Goal: Obtain resource: Download file/media

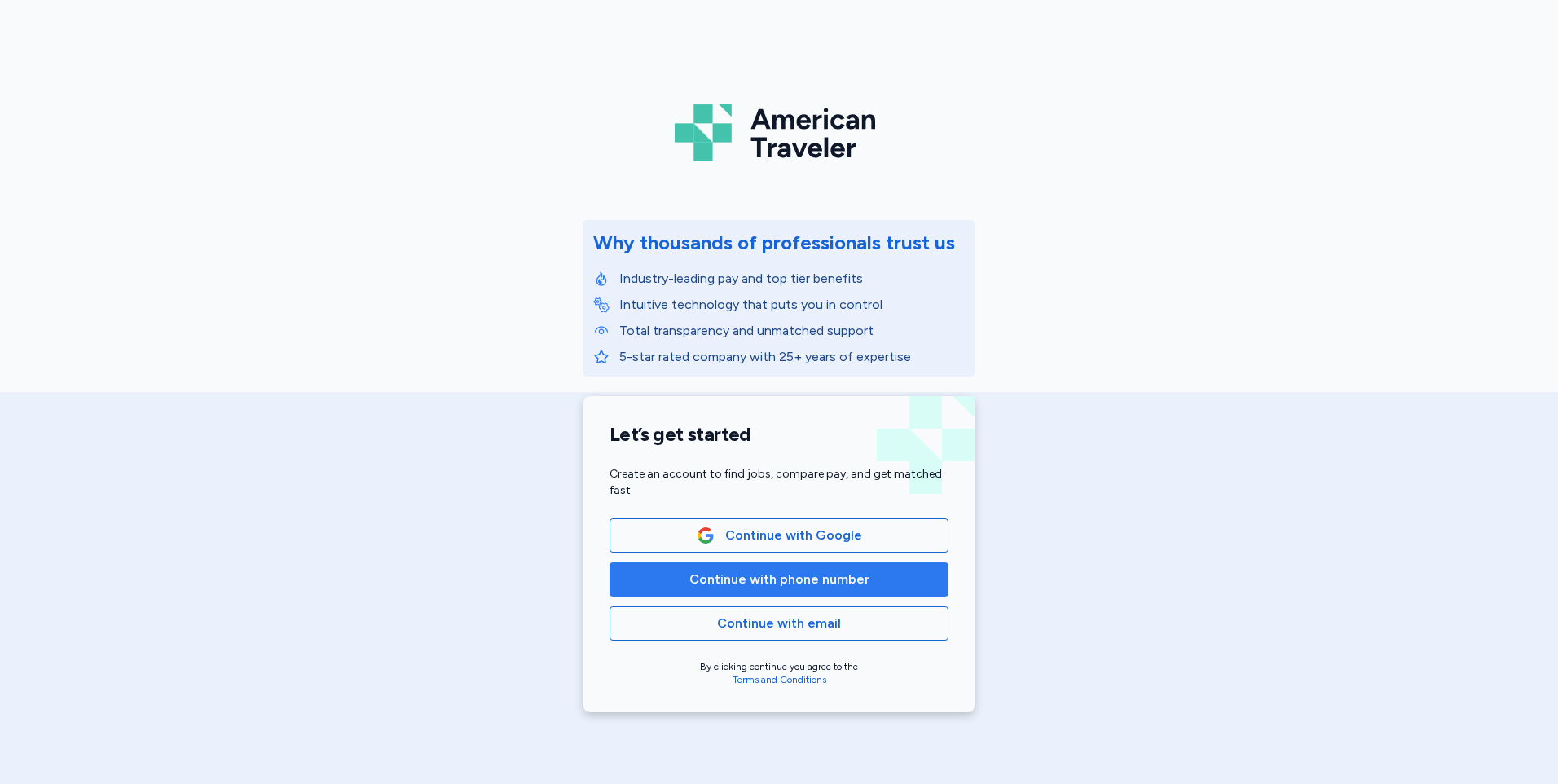
click at [880, 584] on span "Continue with phone number" at bounding box center [778, 579] width 311 height 20
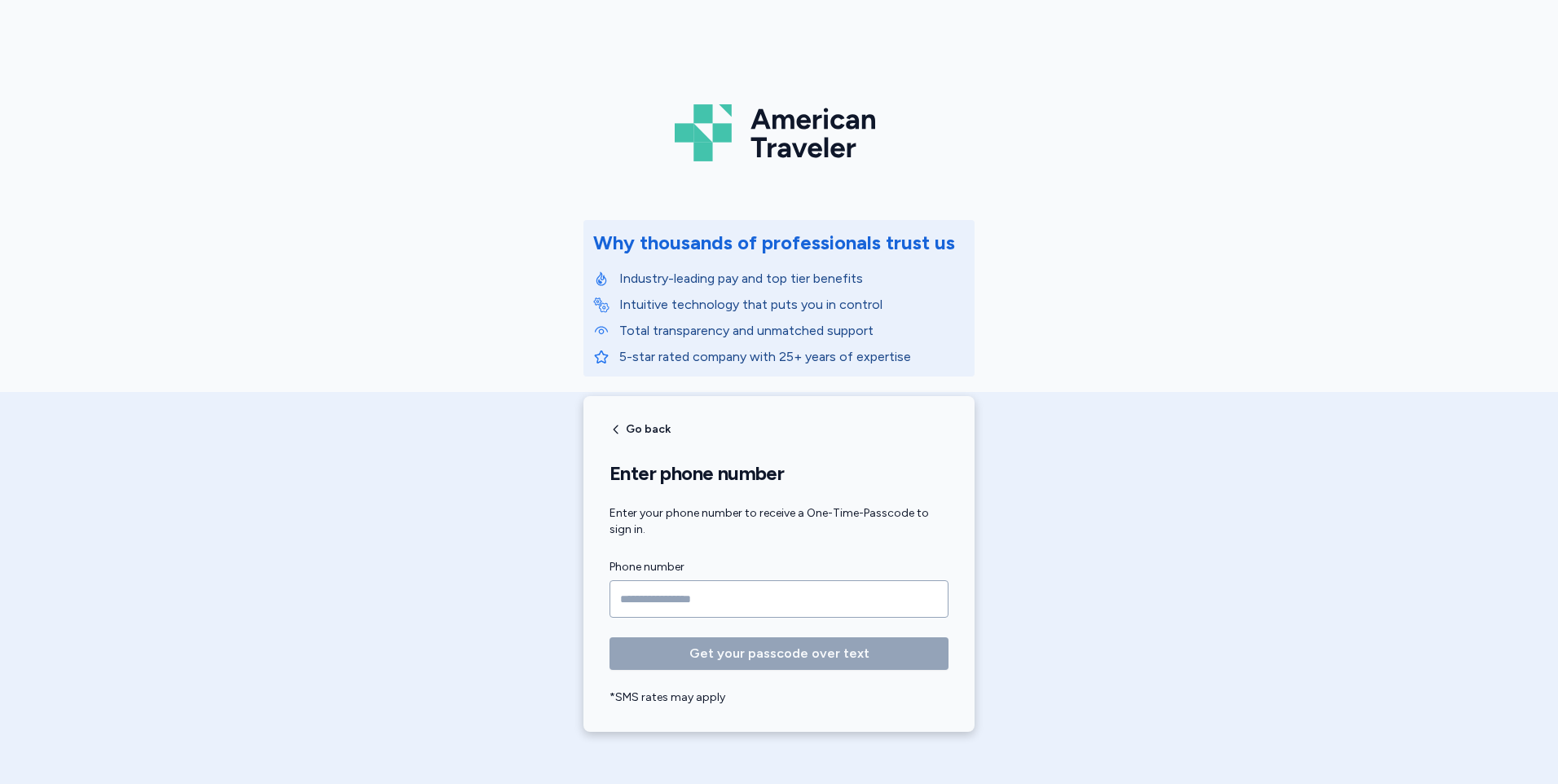
drag, startPoint x: 703, startPoint y: 604, endPoint x: 712, endPoint y: 577, distance: 28.5
click at [703, 604] on input "Phone number" at bounding box center [779, 599] width 339 height 38
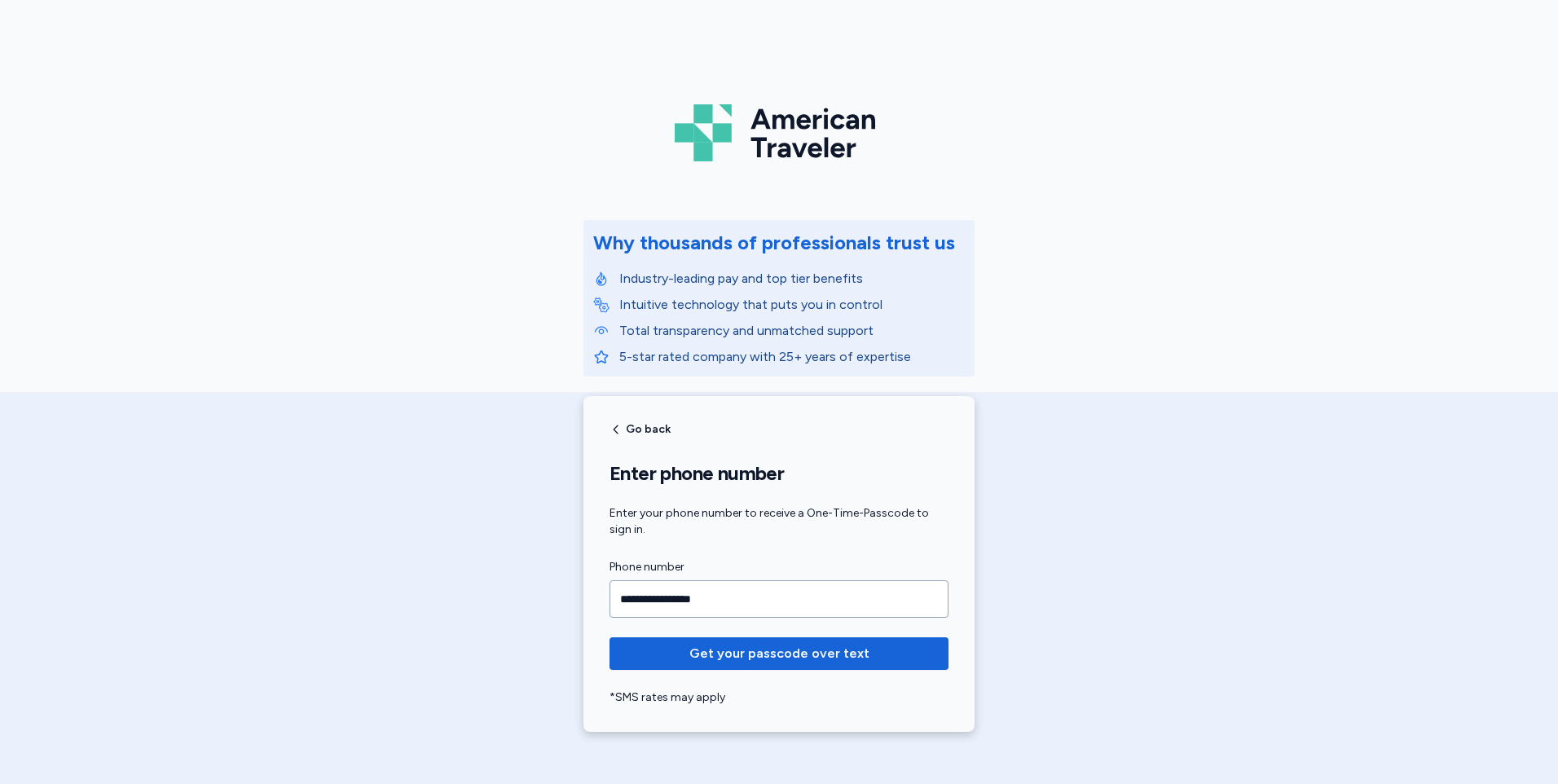
type input "**********"
click at [609, 637] on button "Get your passcode over text" at bounding box center [779, 654] width 339 height 33
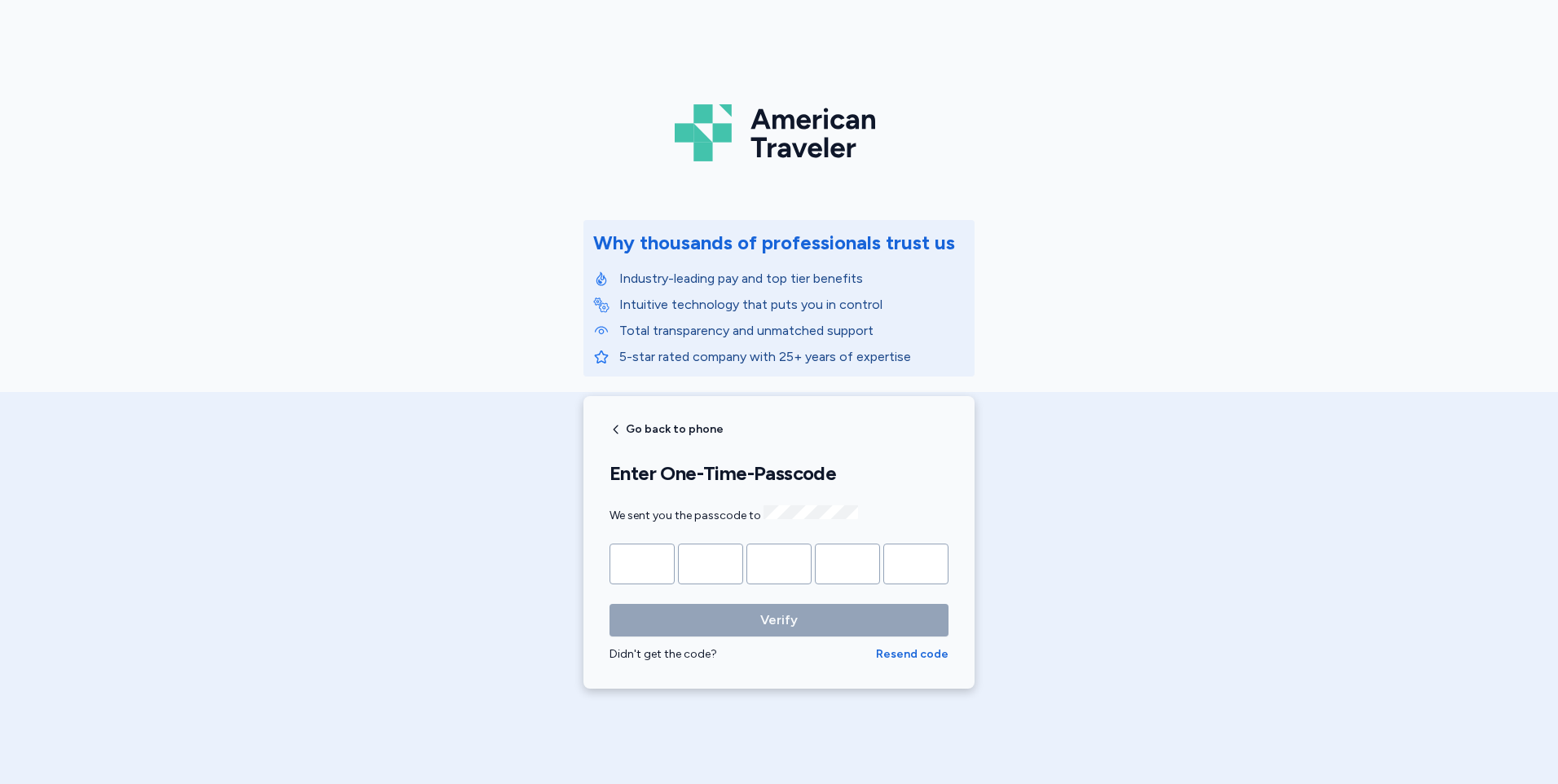
type input "*"
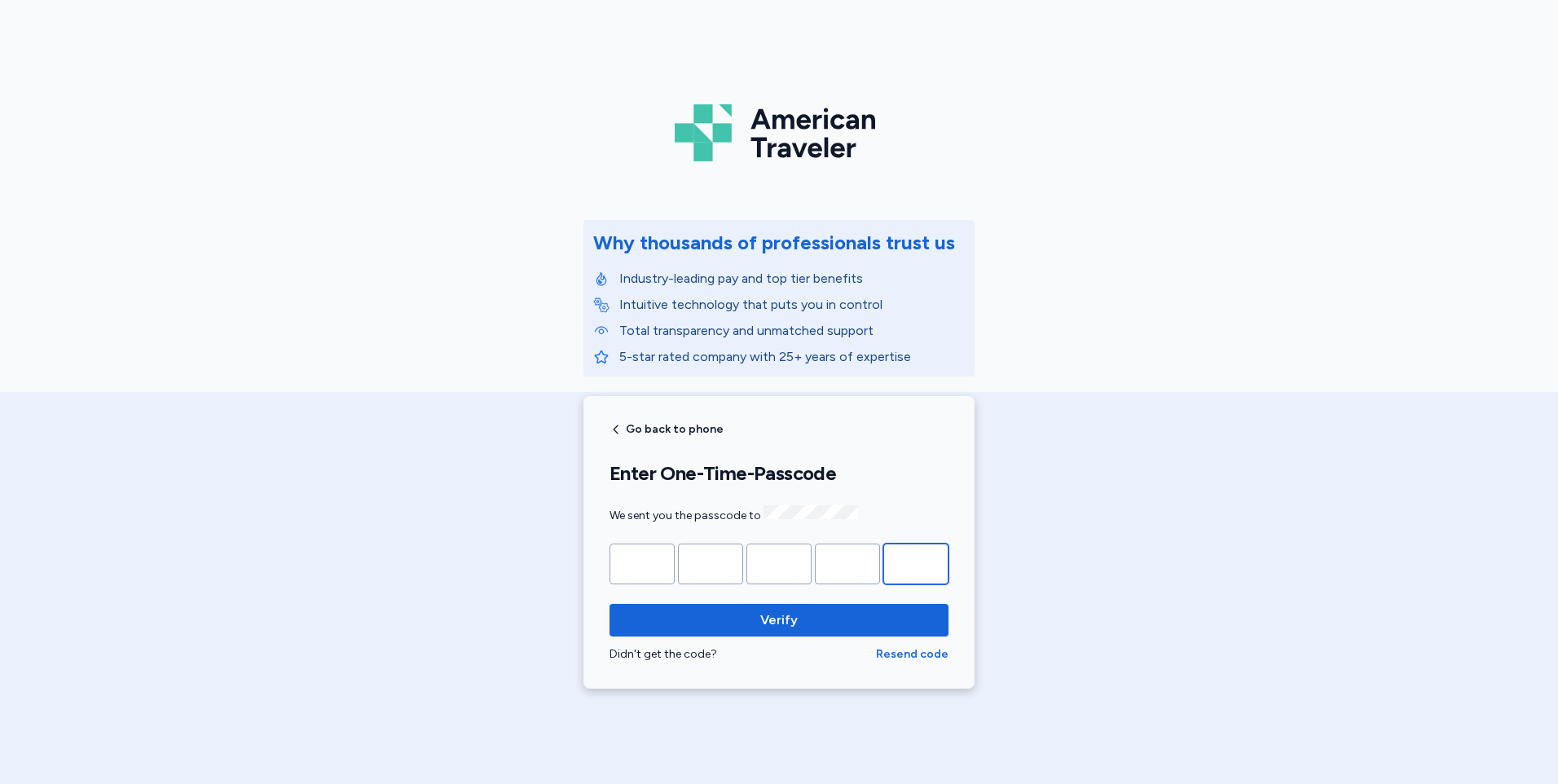
type input "*"
click at [609, 604] on button "Verify" at bounding box center [779, 620] width 339 height 33
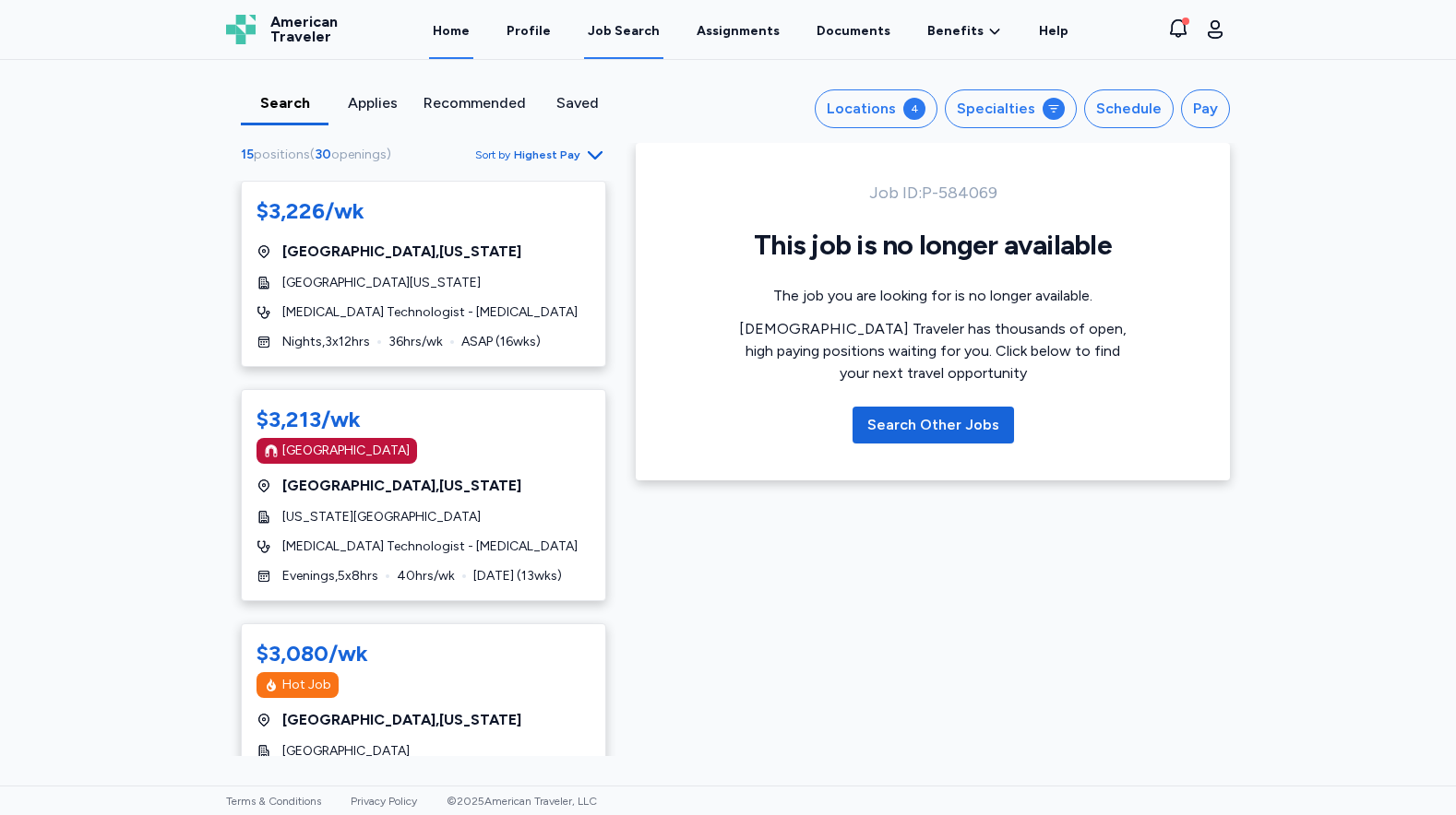
click at [474, 33] on link "Home" at bounding box center [451, 30] width 45 height 57
click at [461, 23] on link "Home" at bounding box center [451, 30] width 45 height 57
click at [464, 31] on link "Home" at bounding box center [451, 30] width 45 height 57
click at [459, 32] on link "Home" at bounding box center [451, 30] width 45 height 57
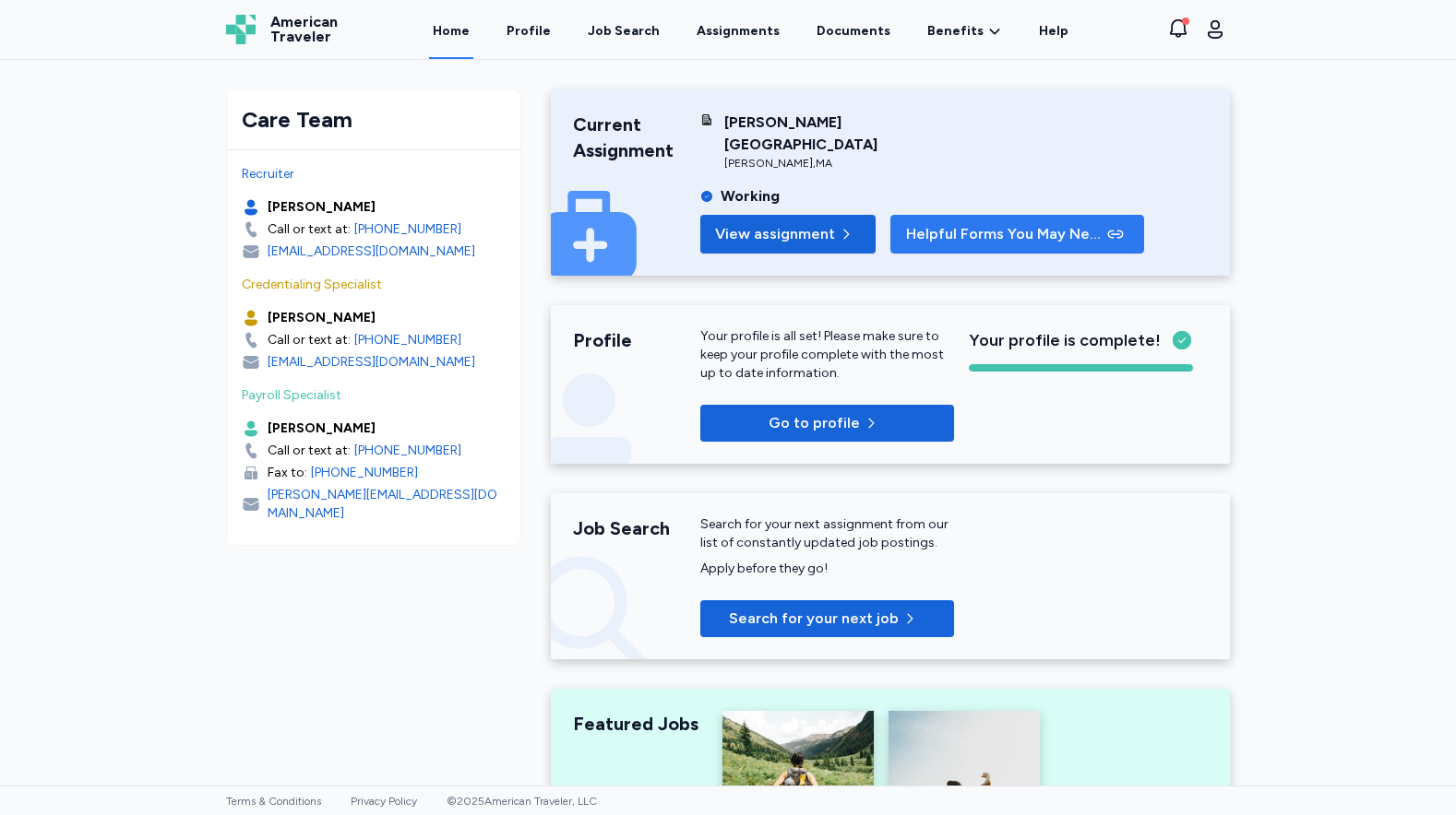
click at [968, 223] on span "Helpful Forms You May Need" at bounding box center [1005, 234] width 197 height 22
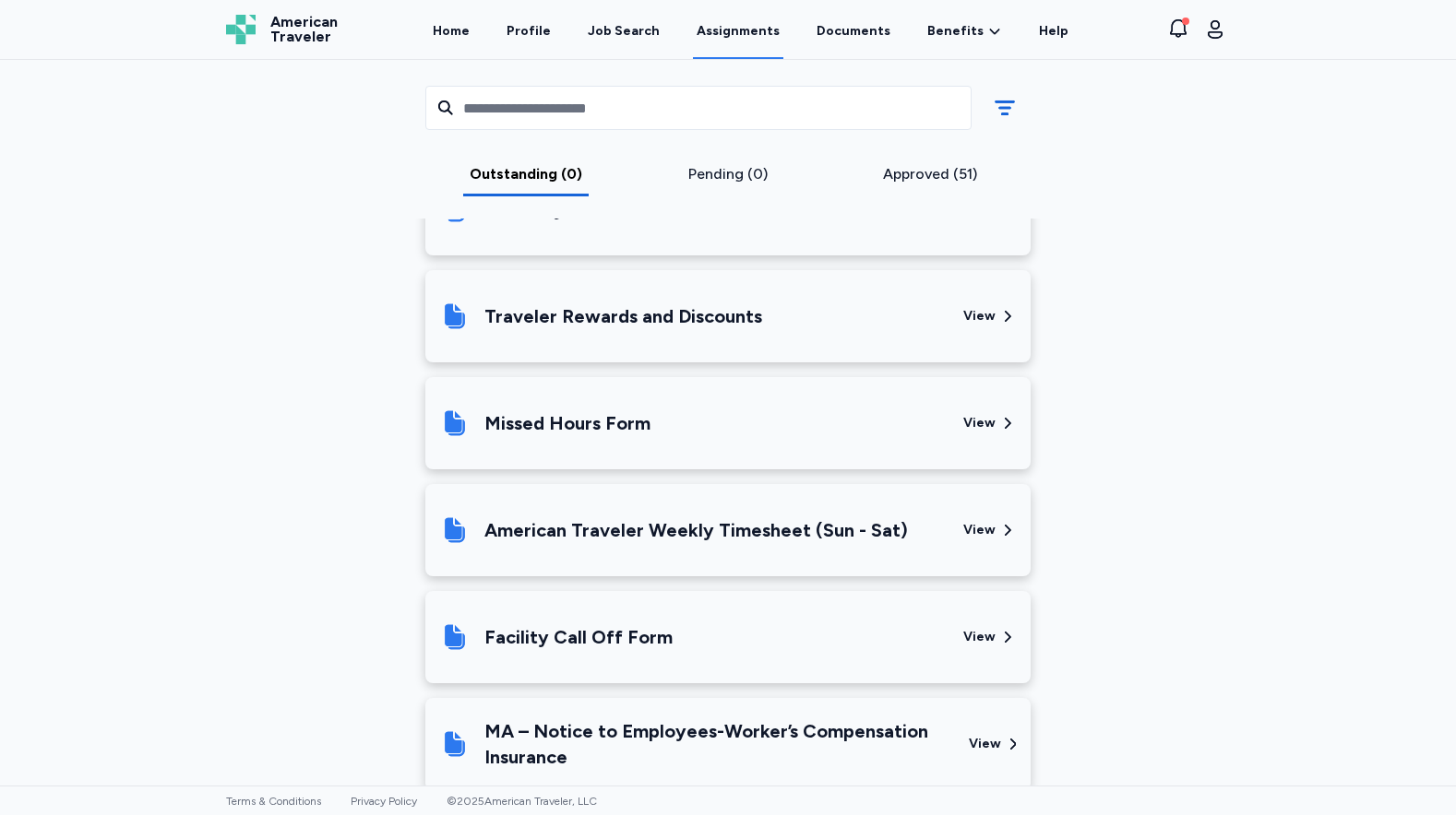
scroll to position [773, 0]
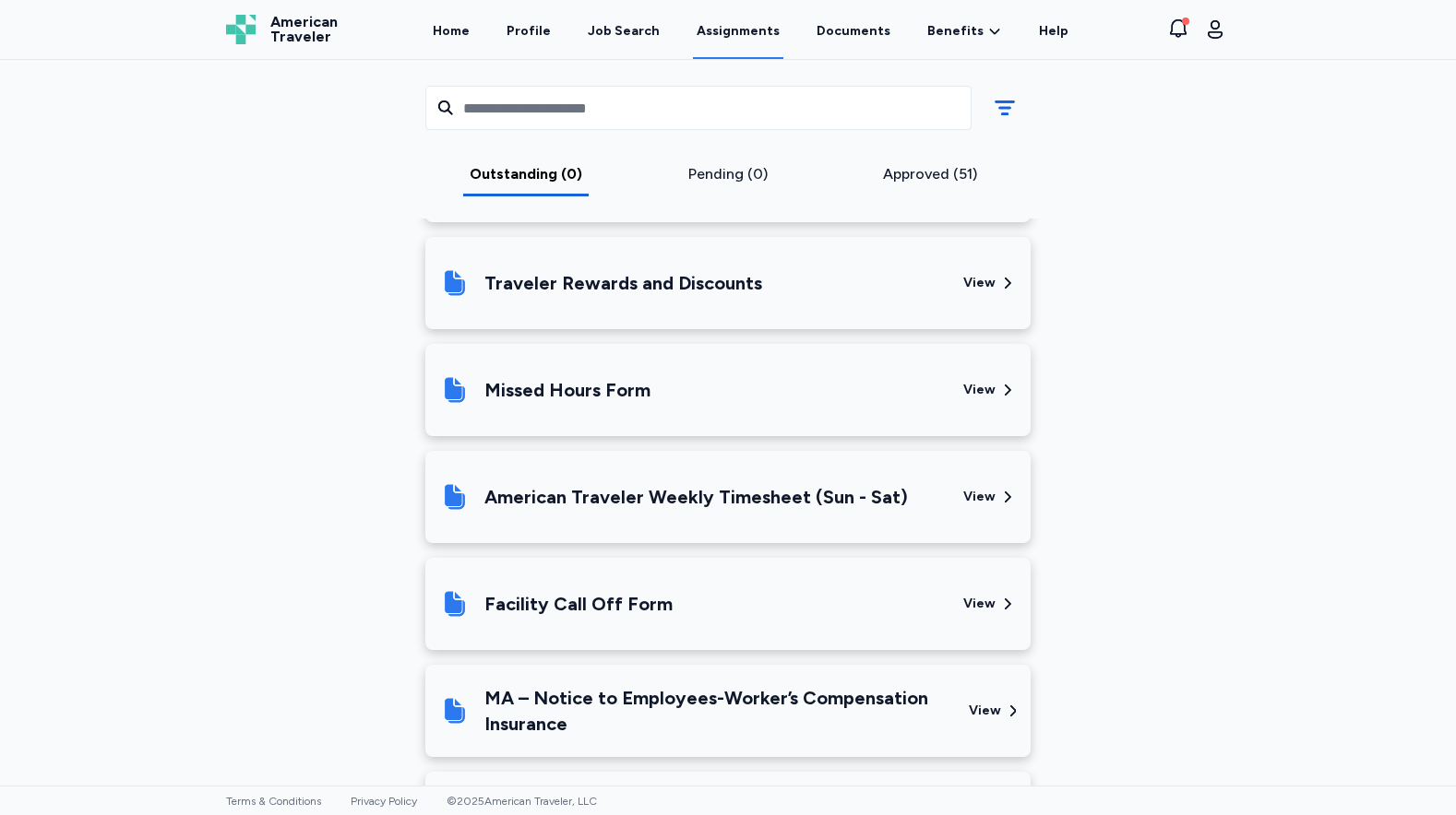
click at [677, 491] on div "American Traveler Weekly Timesheet (Sun - Sat)" at bounding box center [696, 497] width 423 height 26
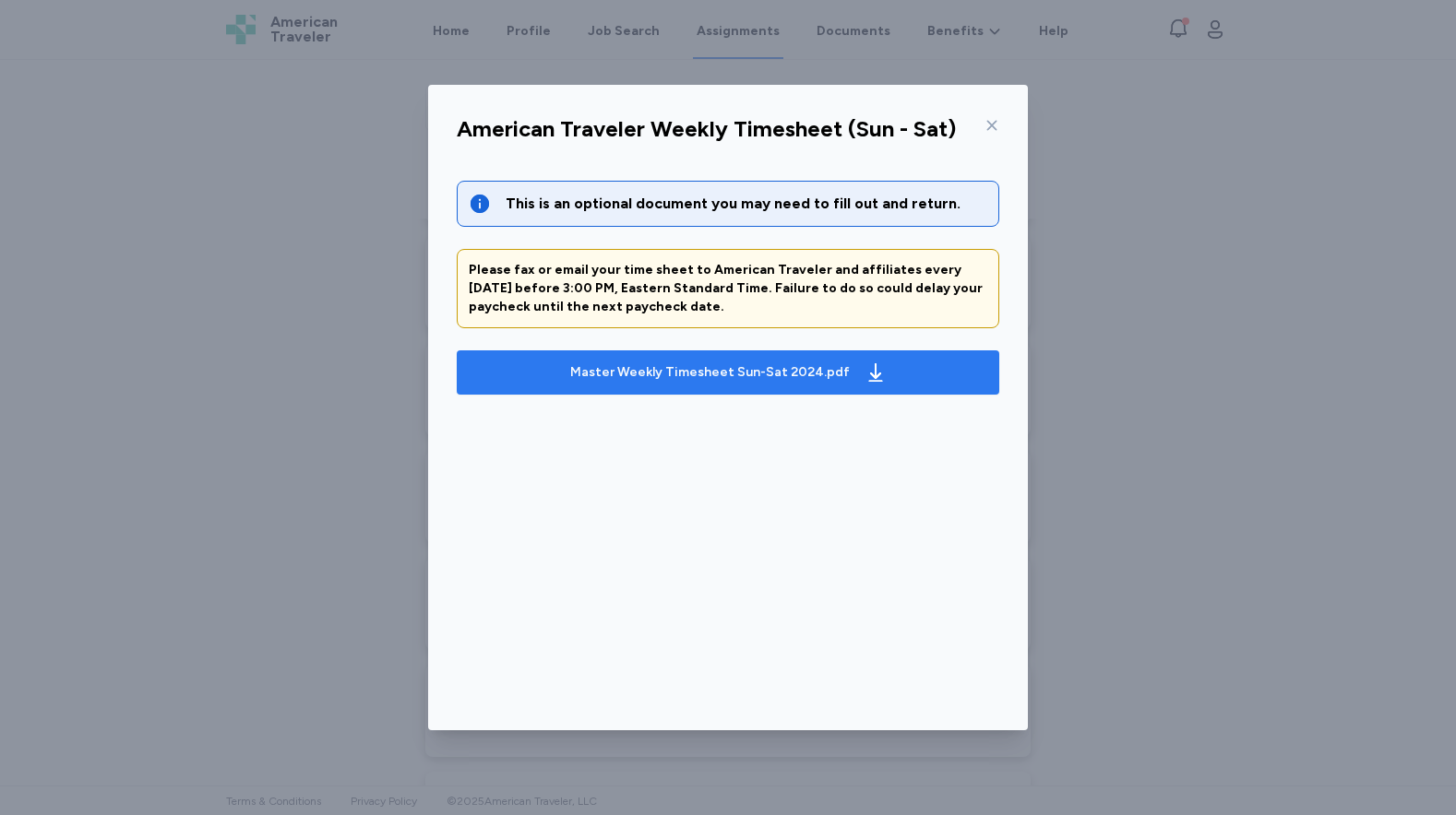
click at [637, 372] on div "Master Weekly Timesheet Sun-Sat 2024.pdf" at bounding box center [711, 373] width 280 height 18
